Goal: Task Accomplishment & Management: Use online tool/utility

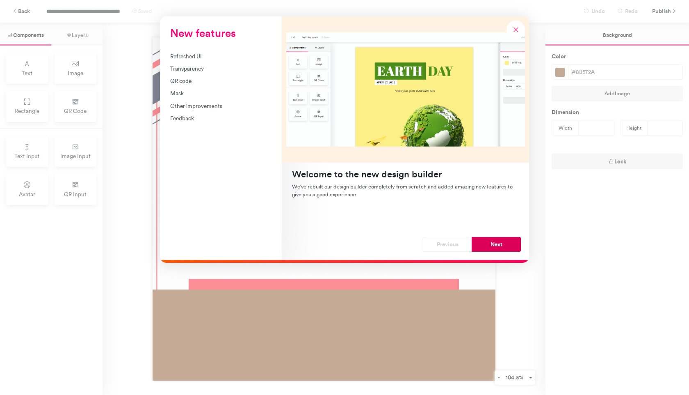
click at [509, 245] on button "Next" at bounding box center [496, 244] width 49 height 15
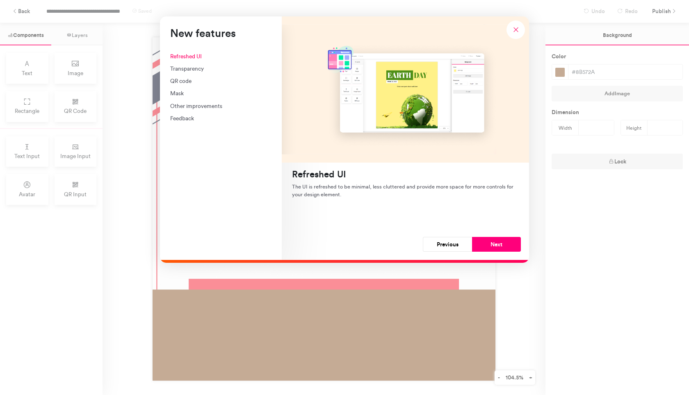
click at [450, 246] on button "Previous" at bounding box center [447, 244] width 49 height 15
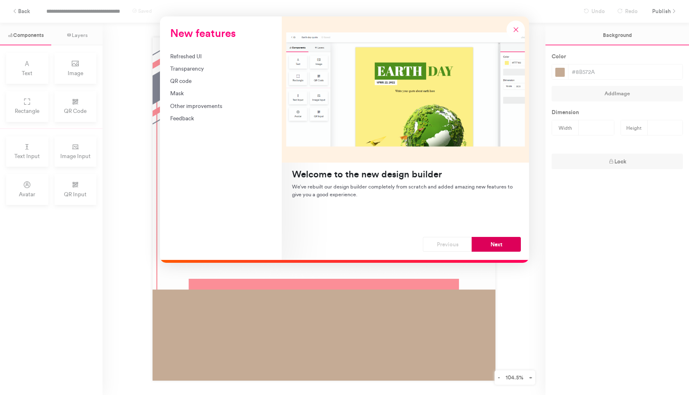
click at [484, 242] on button "Next" at bounding box center [496, 244] width 49 height 15
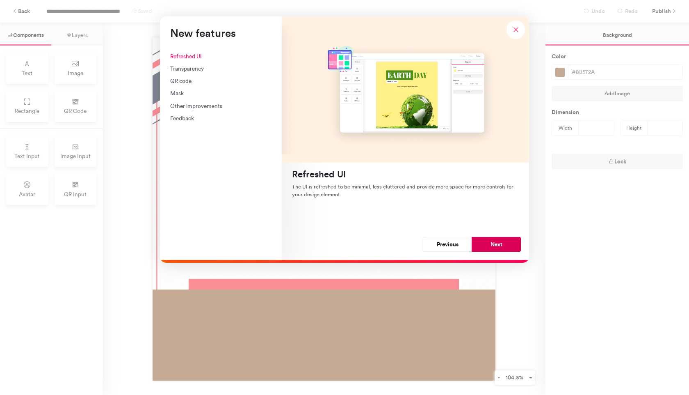
click at [487, 240] on button "Next" at bounding box center [496, 244] width 49 height 15
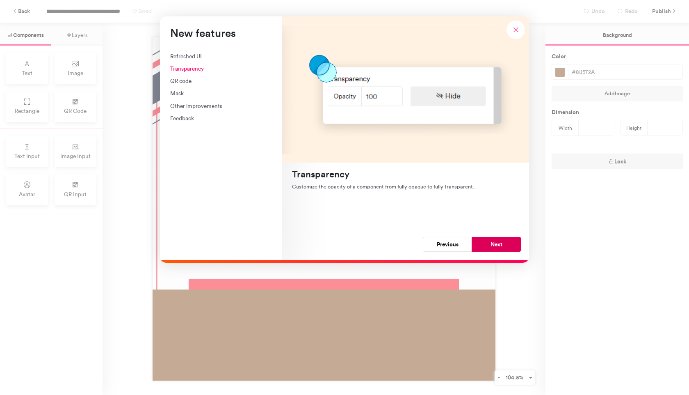
click at [494, 245] on button "Next" at bounding box center [496, 244] width 49 height 15
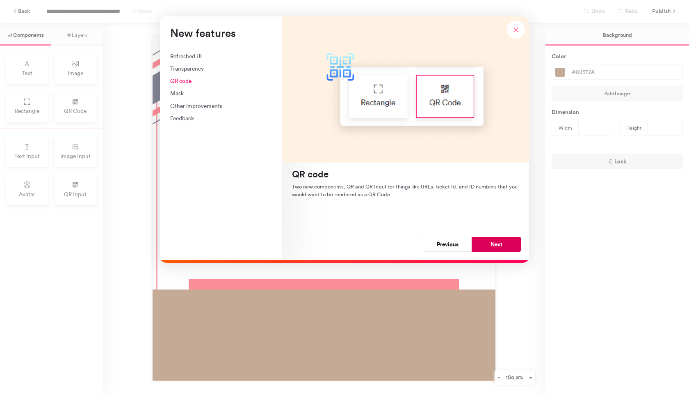
click at [496, 245] on button "Next" at bounding box center [496, 244] width 49 height 15
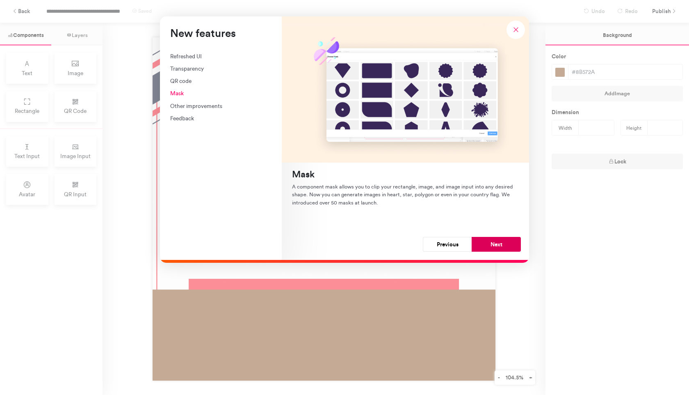
click at [495, 239] on button "Next" at bounding box center [496, 244] width 49 height 15
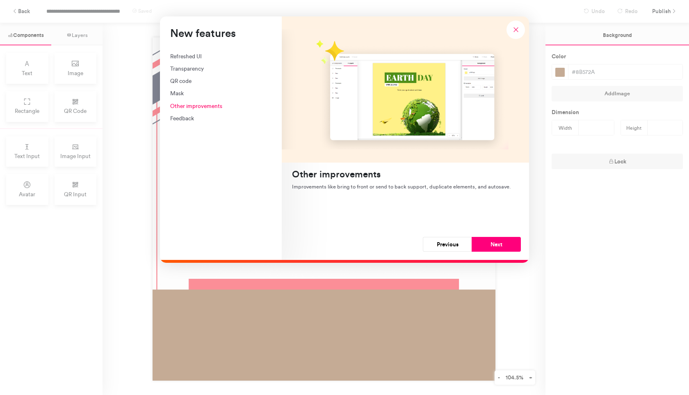
click at [495, 239] on button "Next" at bounding box center [496, 244] width 49 height 15
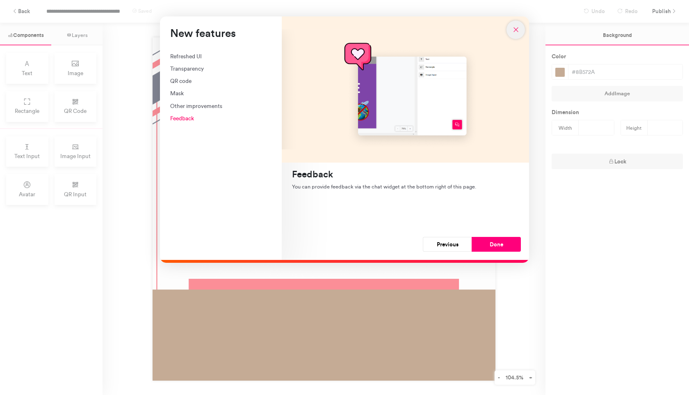
click at [518, 28] on icon "New features" at bounding box center [515, 29] width 7 height 7
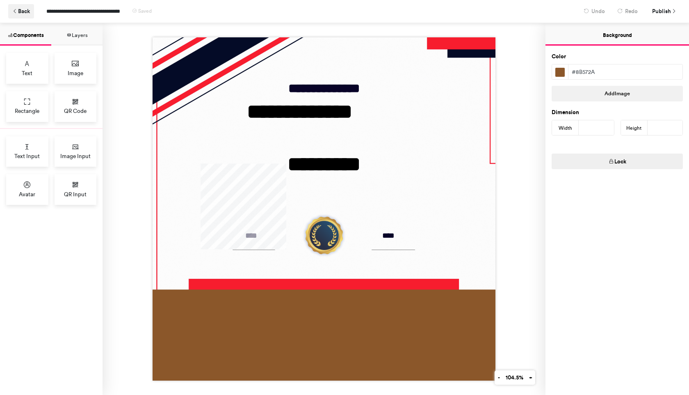
click at [20, 12] on button "Back" at bounding box center [21, 11] width 26 height 14
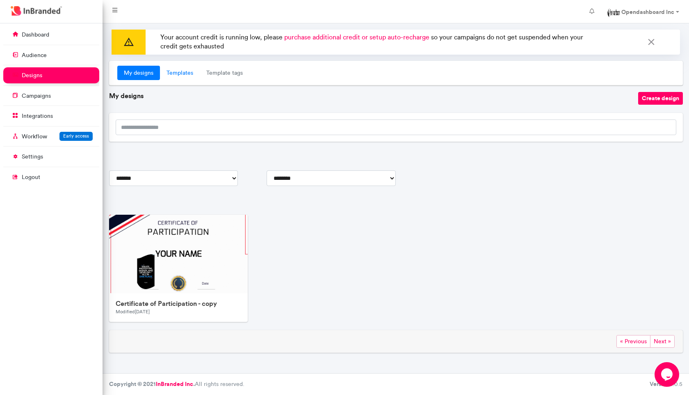
click at [195, 71] on link "Templates" at bounding box center [180, 73] width 40 height 15
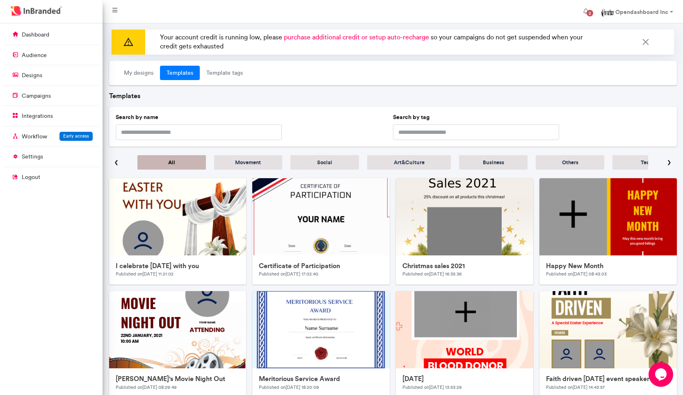
click at [228, 58] on div "Your account credit is running low, please purchase additional credit or setup …" at bounding box center [393, 41] width 581 height 37
click at [644, 46] on icon at bounding box center [646, 42] width 11 height 13
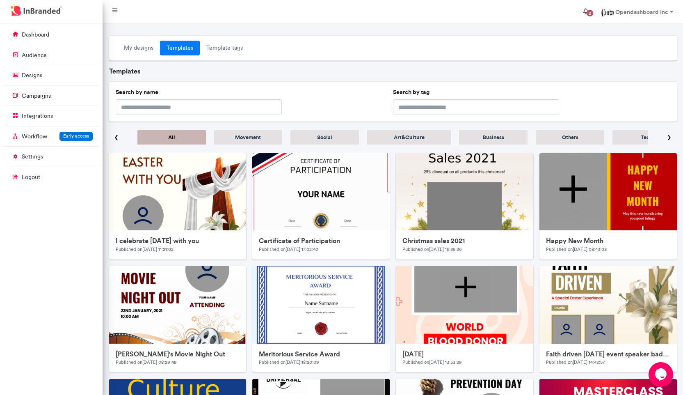
click at [588, 9] on span "2" at bounding box center [589, 13] width 13 height 13
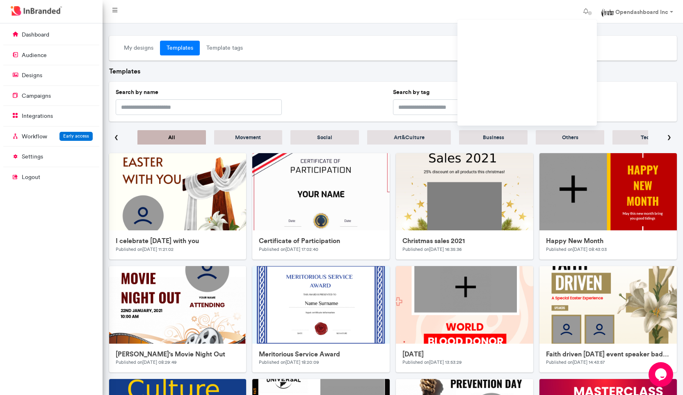
click at [484, 5] on nav "Opendashboard Inc Account settings Change password Logout" at bounding box center [393, 11] width 581 height 23
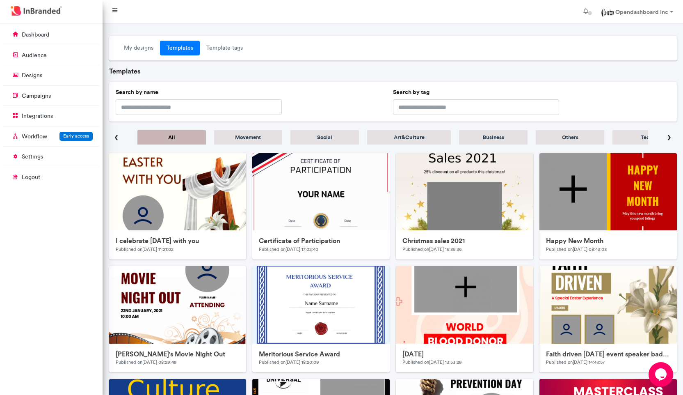
click at [117, 8] on icon at bounding box center [114, 10] width 5 height 6
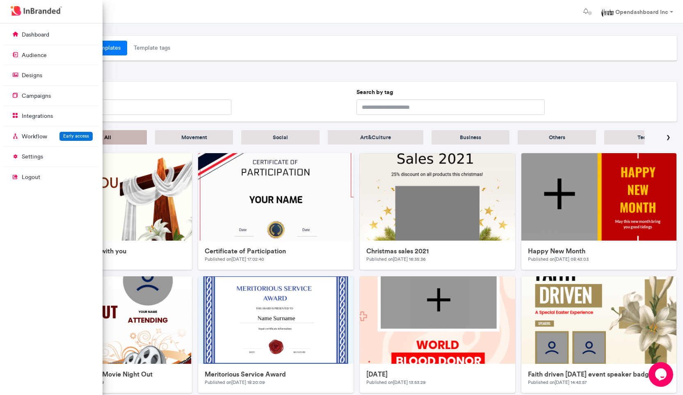
scroll to position [371, 30]
click at [41, 9] on icon at bounding box center [42, 10] width 5 height 6
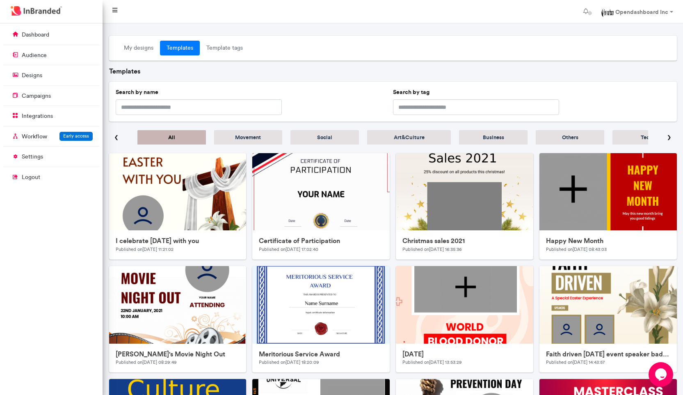
scroll to position [371, 103]
click at [462, 62] on div "My designs Templates Template tags Templates Search by name Search by tag ‹ All…" at bounding box center [393, 389] width 568 height 706
